Goal: Task Accomplishment & Management: Manage account settings

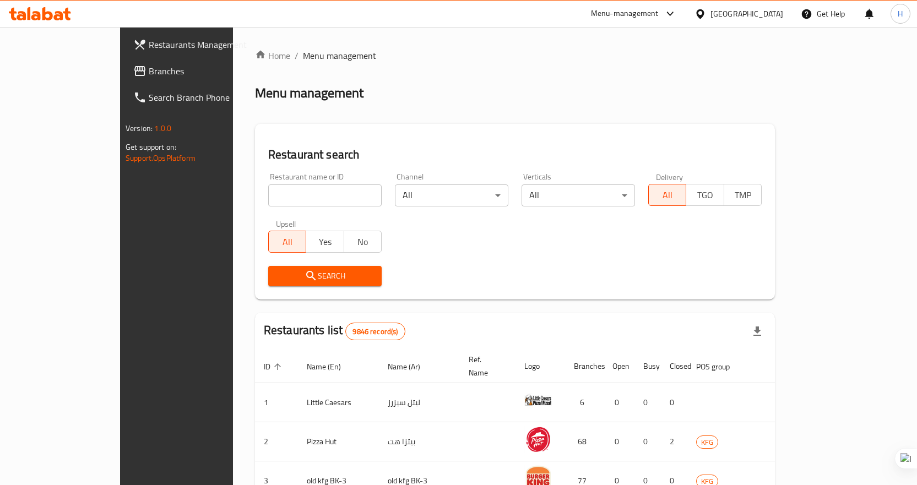
click at [706, 13] on icon at bounding box center [700, 14] width 12 height 12
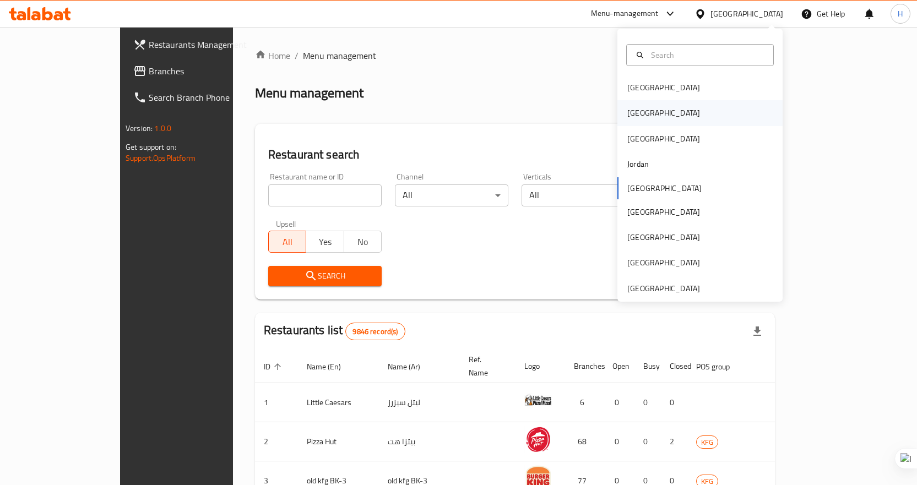
click at [647, 114] on div "[GEOGRAPHIC_DATA]" at bounding box center [699, 112] width 165 height 25
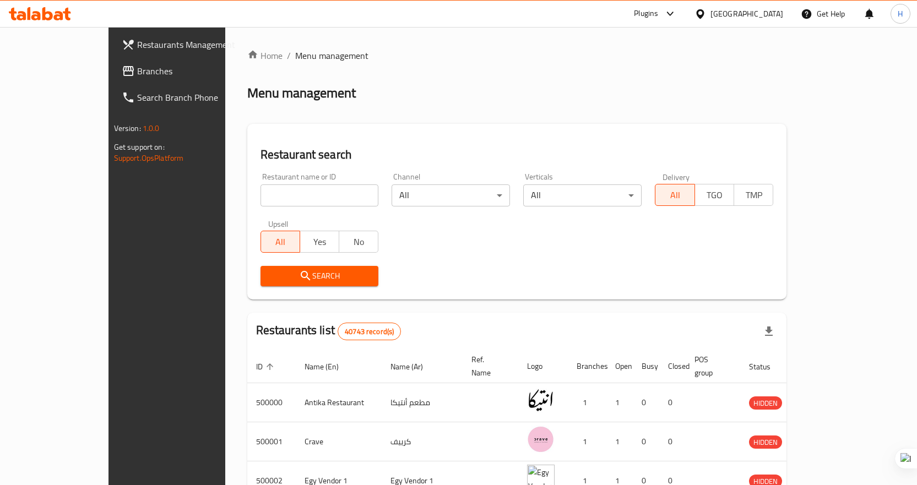
click at [137, 78] on span "Branches" at bounding box center [195, 70] width 116 height 13
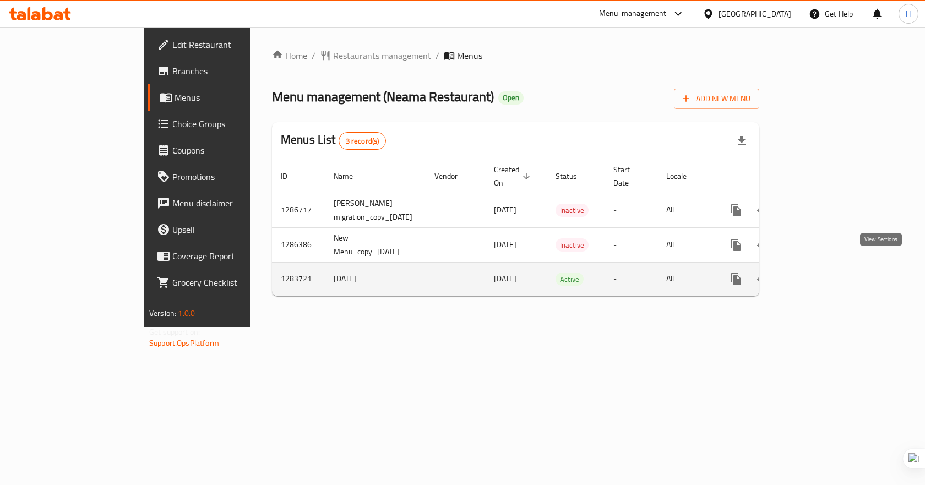
click at [820, 274] on icon "enhanced table" at bounding box center [815, 279] width 10 height 10
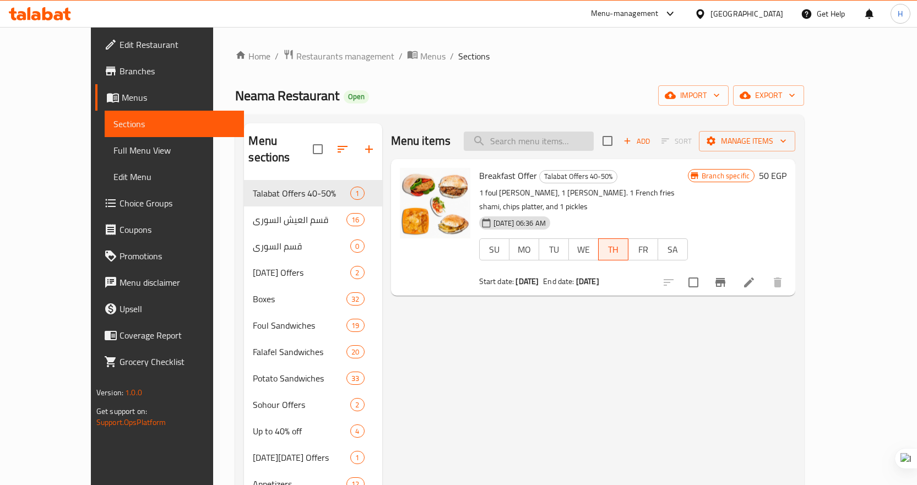
click at [550, 150] on input "search" at bounding box center [529, 141] width 130 height 19
paste input "Foul Neama Sandwich"
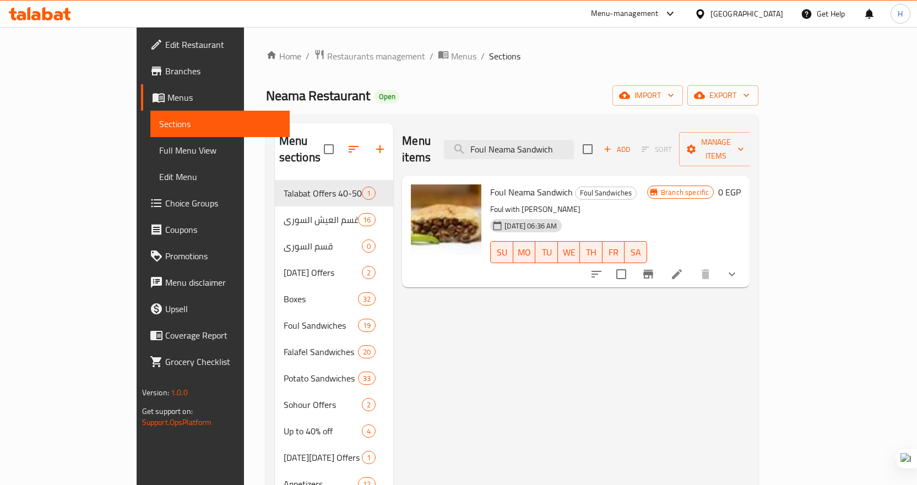
type input "Foul Neama Sandwich"
click at [683, 268] on icon at bounding box center [676, 274] width 13 height 13
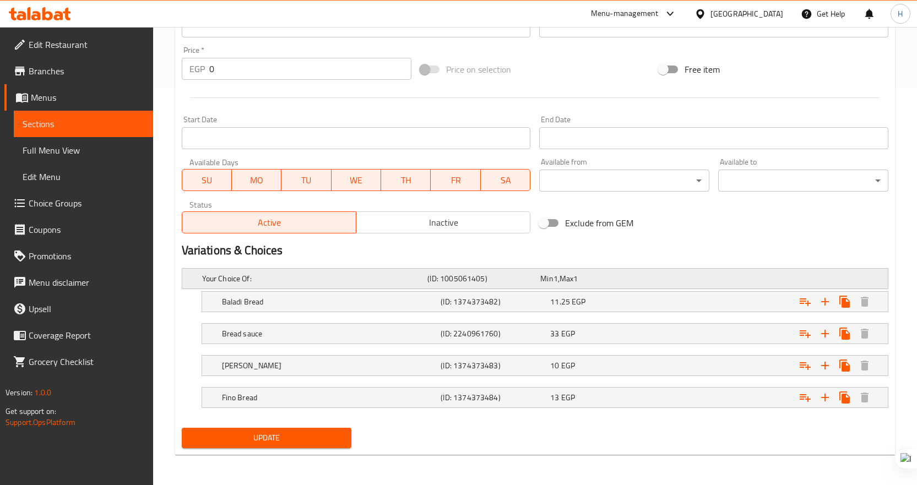
scroll to position [398, 0]
click at [318, 284] on h5 "Fino Bread" at bounding box center [312, 278] width 221 height 11
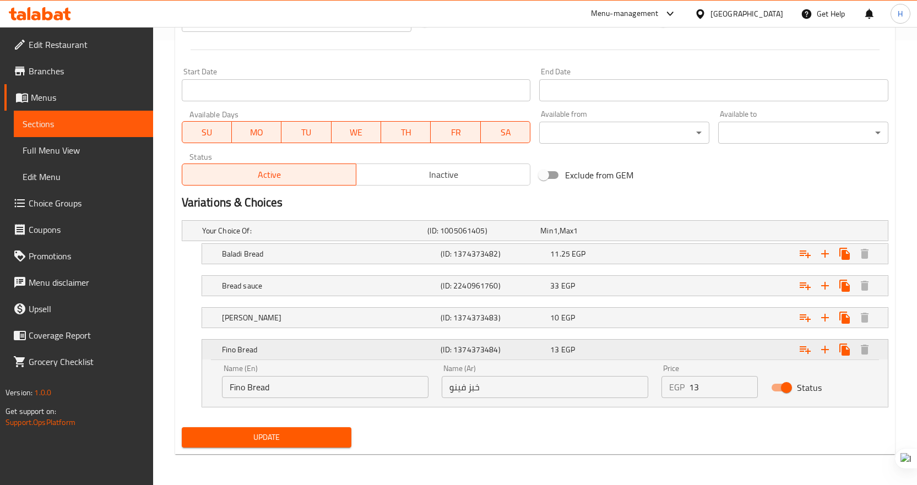
click at [346, 344] on h5 "Fino Bread" at bounding box center [329, 349] width 215 height 11
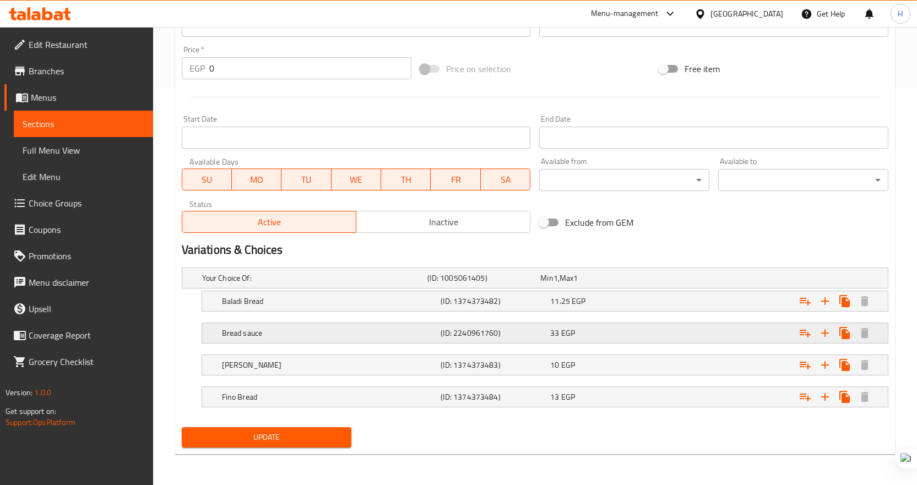
click at [295, 284] on h5 "Bread sauce" at bounding box center [312, 278] width 221 height 11
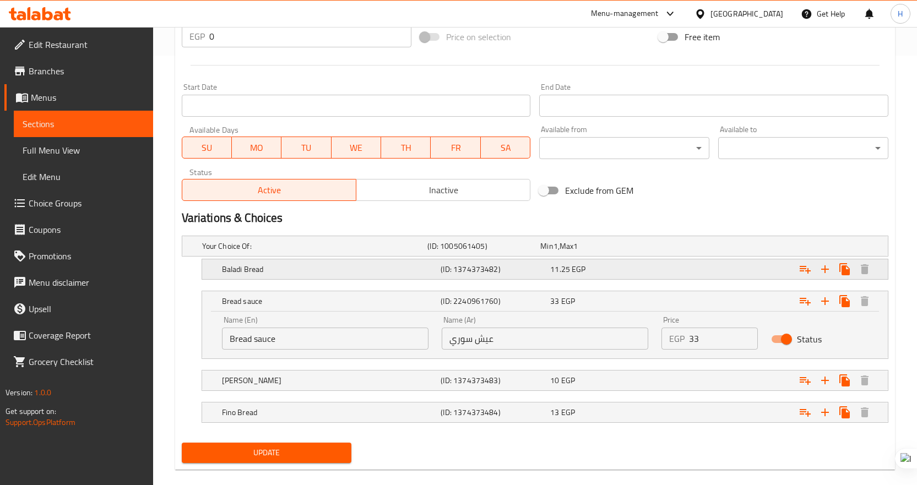
scroll to position [445, 0]
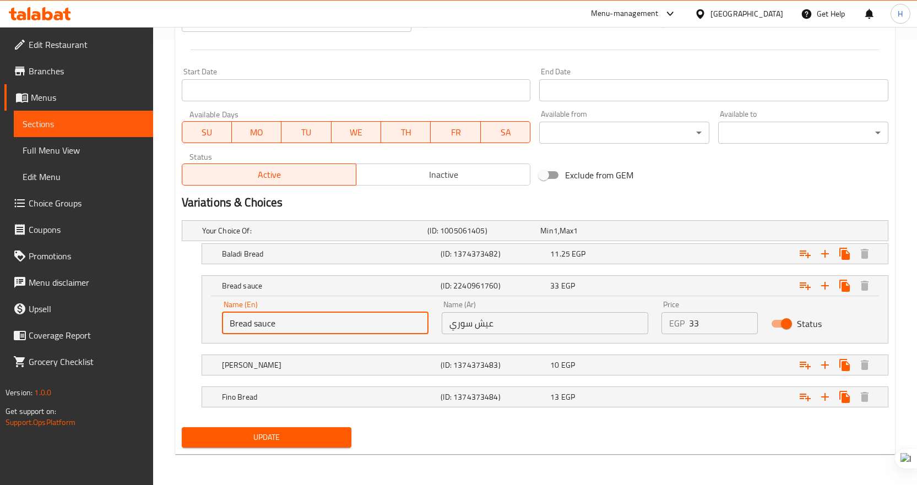
click at [306, 325] on input "Bread sauce" at bounding box center [325, 323] width 206 height 22
drag, startPoint x: 253, startPoint y: 323, endPoint x: 325, endPoint y: 323, distance: 72.1
click at [325, 323] on input "Bread sauce" at bounding box center [325, 323] width 206 height 22
type input "Bread sory"
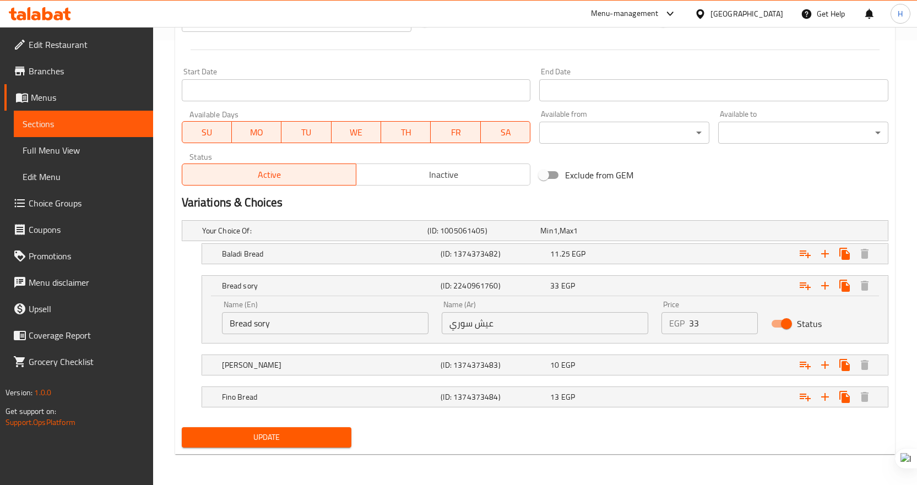
click at [178, 321] on div "Your Choice Of: (ID: 1005061405) Min 1 , Max 1 Name (En) Your Choice Of: Name (…" at bounding box center [534, 319] width 715 height 207
click at [287, 434] on span "Update" at bounding box center [267, 438] width 153 height 14
